Goal: Obtain resource: Obtain resource

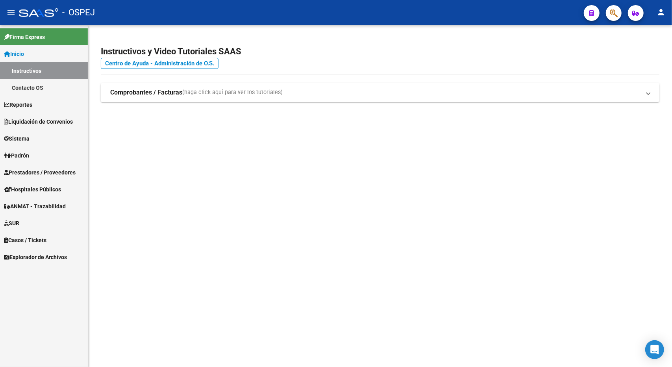
click at [44, 127] on link "Liquidación de Convenios" at bounding box center [44, 121] width 88 height 17
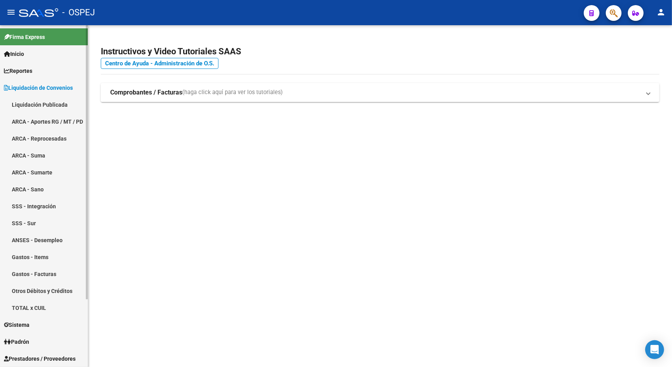
click at [39, 116] on link "ARCA - Aportes RG / MT / PD" at bounding box center [44, 121] width 88 height 17
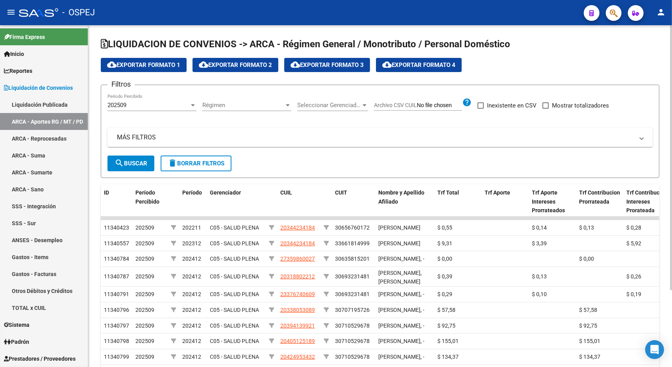
click at [169, 62] on span "cloud_download Exportar Formato 1" at bounding box center [143, 64] width 73 height 7
click at [560, 103] on span "Mostrar totalizadores" at bounding box center [580, 105] width 57 height 9
click at [545, 109] on input "Mostrar totalizadores" at bounding box center [545, 109] width 0 height 0
checkbox input "true"
click at [153, 167] on button "search Buscar" at bounding box center [130, 163] width 47 height 16
